Goal: Book appointment/travel/reservation

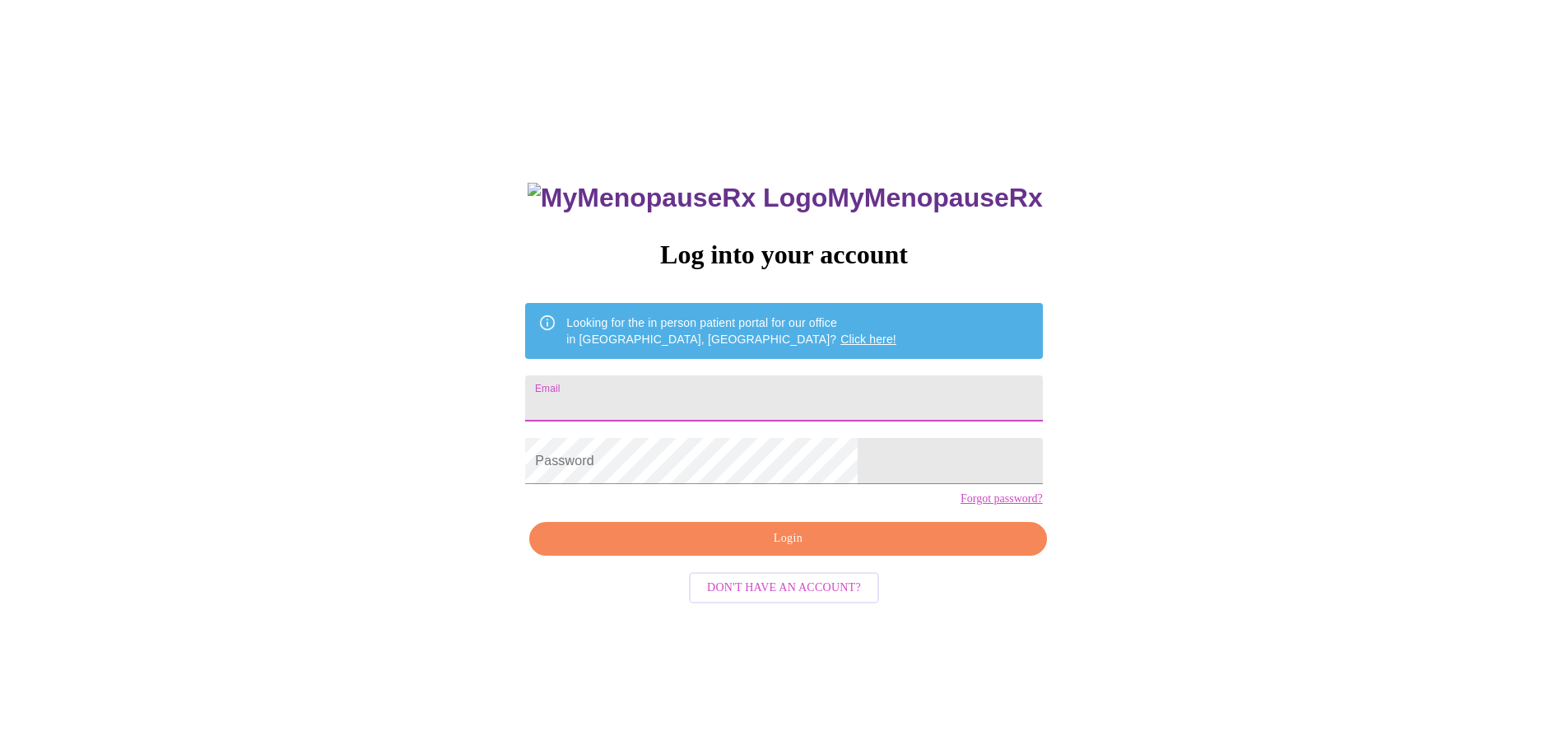
click at [722, 388] on input "Email" at bounding box center [784, 398] width 517 height 46
type input "[EMAIL_ADDRESS][DOMAIN_NAME]"
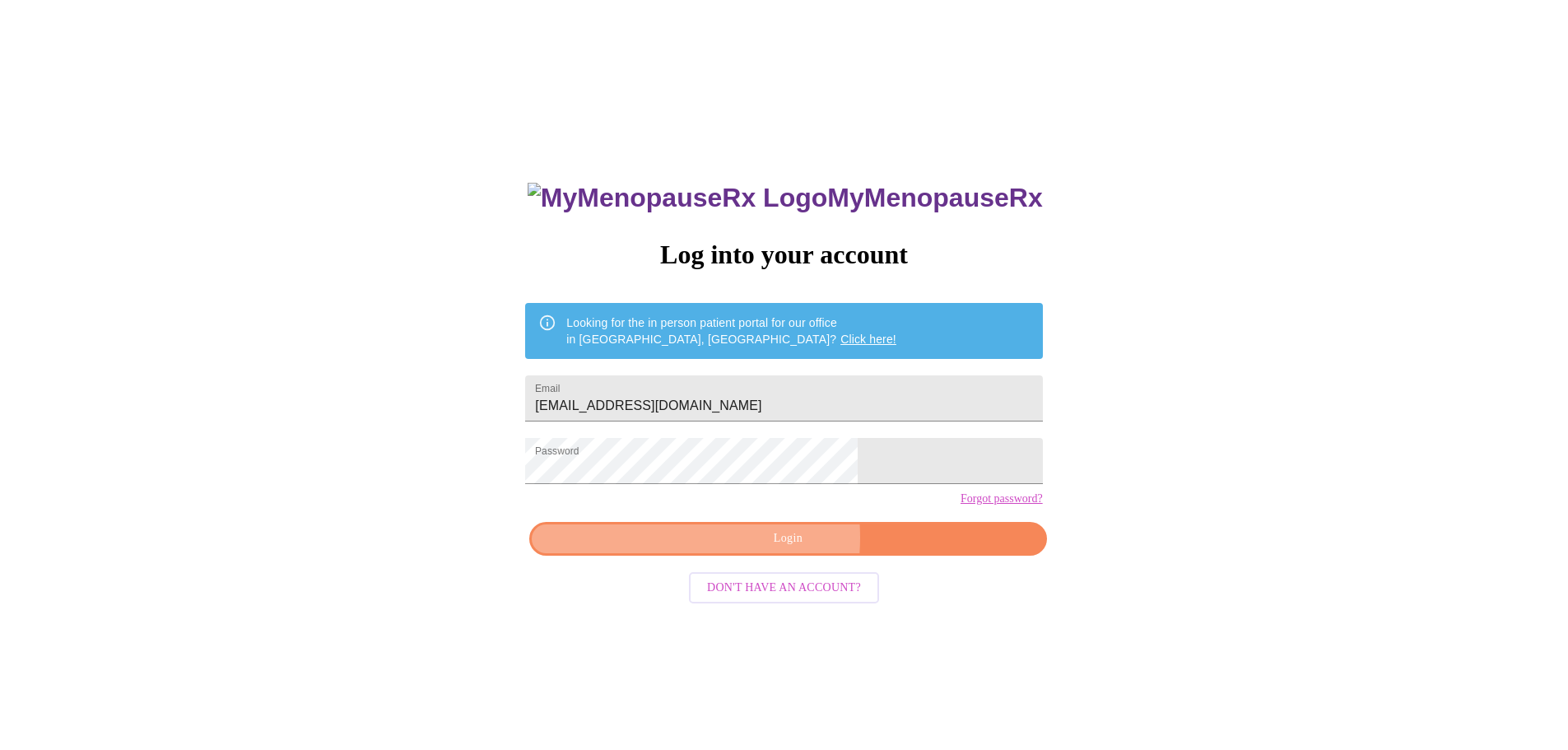
click at [751, 549] on span "Login" at bounding box center [787, 538] width 479 height 20
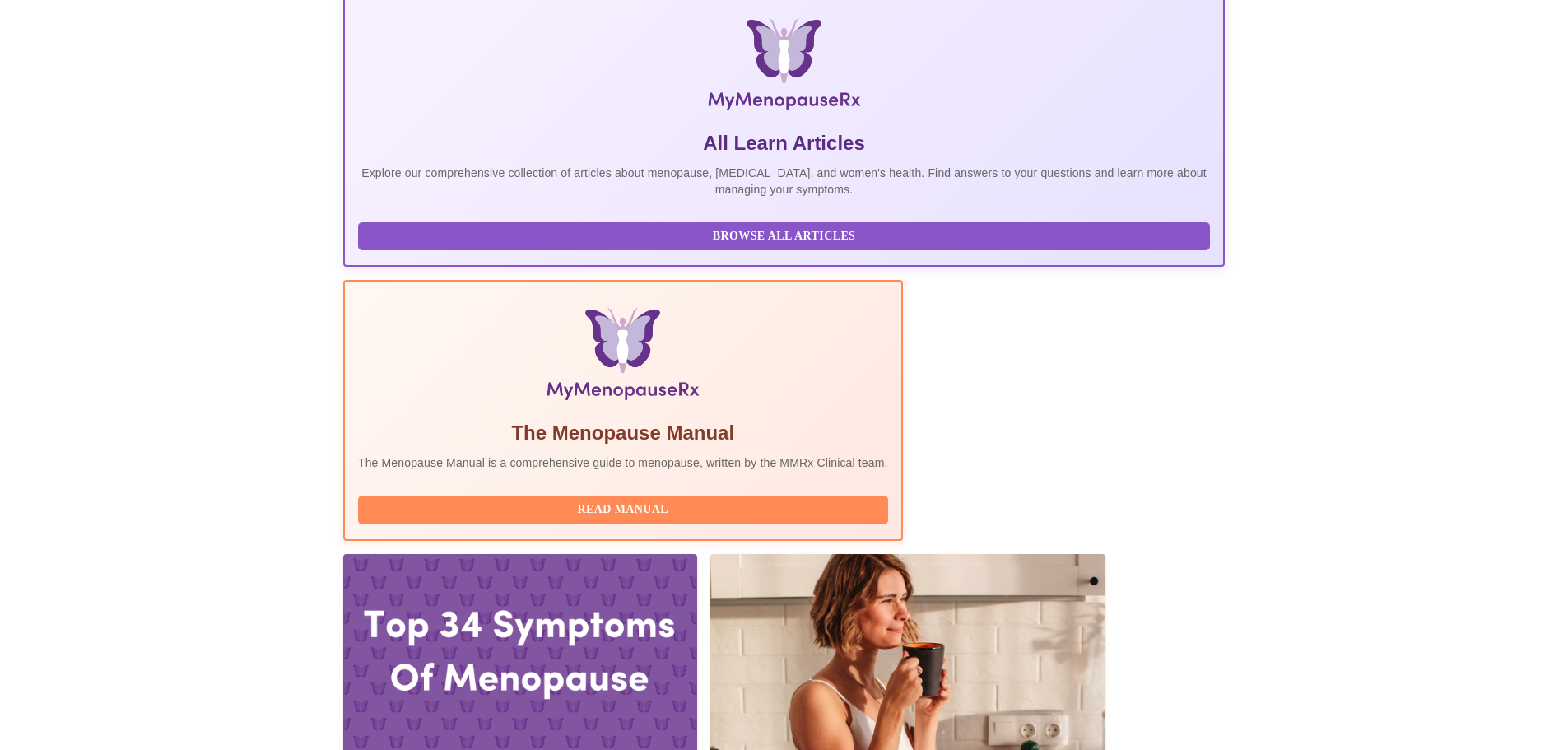
scroll to position [329, 0]
